Goal: Information Seeking & Learning: Learn about a topic

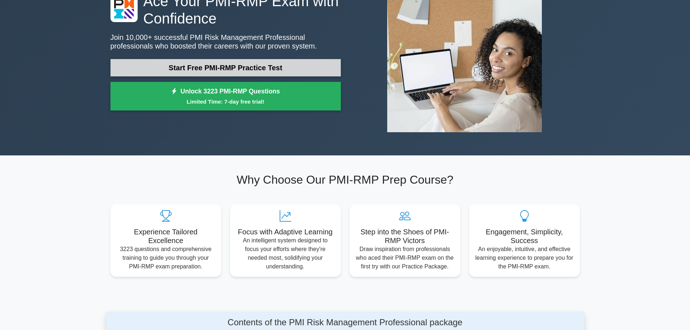
click at [269, 66] on link "Start Free PMI-RMP Practice Test" at bounding box center [225, 67] width 230 height 17
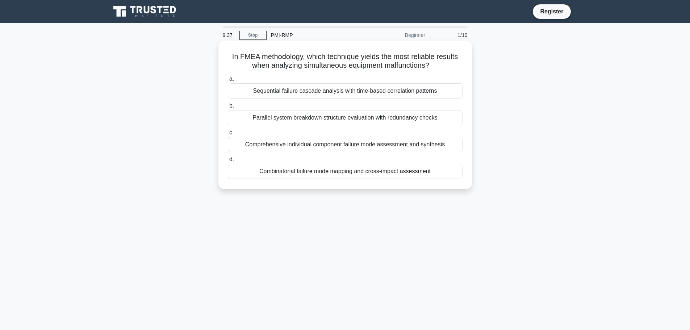
click at [296, 148] on div "Comprehensive individual component failure mode assessment and synthesis" at bounding box center [345, 144] width 235 height 15
click at [228, 135] on input "c. Comprehensive individual component failure mode assessment and synthesis" at bounding box center [228, 132] width 0 height 5
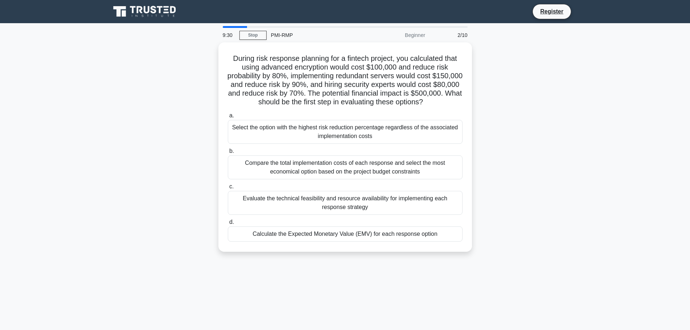
click at [144, 8] on icon at bounding box center [144, 12] width 69 height 14
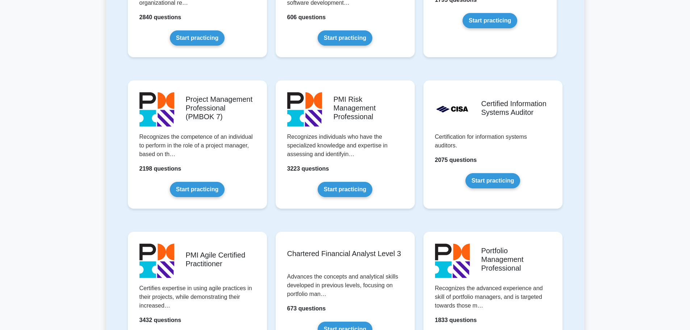
scroll to position [543, 0]
